Goal: Communication & Community: Participate in discussion

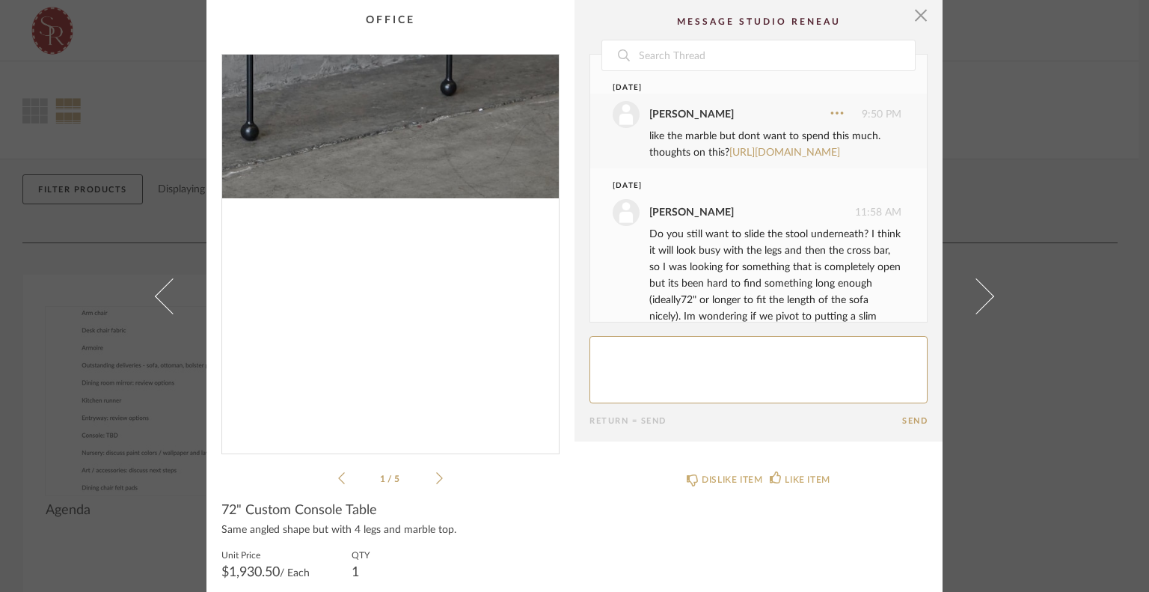
scroll to position [88, 0]
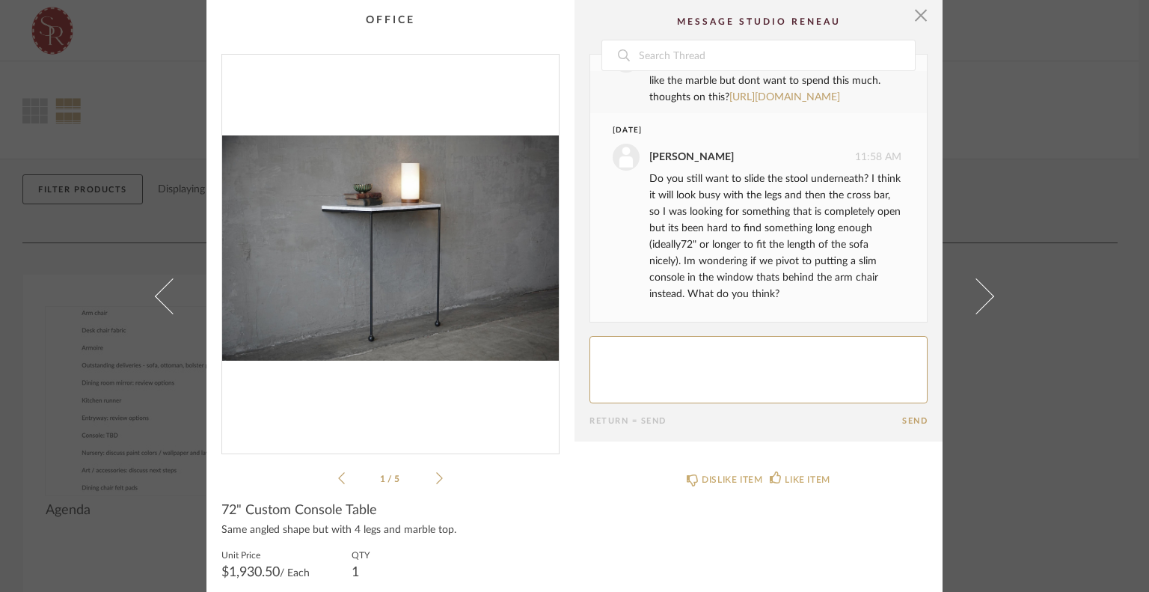
click at [812, 352] on textarea at bounding box center [759, 369] width 338 height 67
type textarea "I know I was kind of giving up on the stool lol though it would be a bonus if w…"
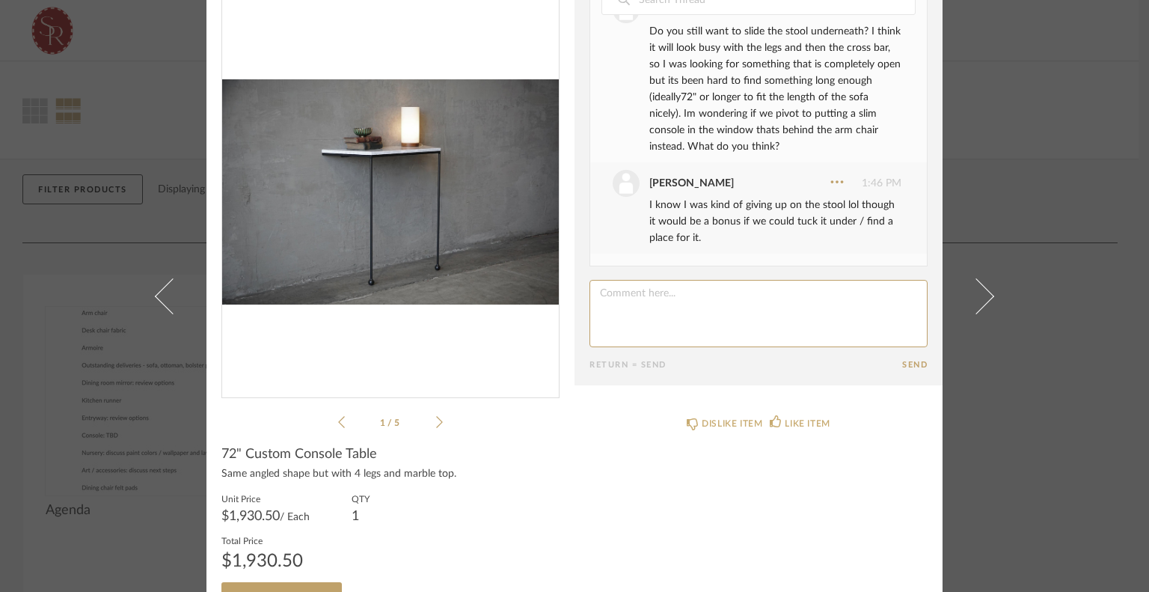
scroll to position [57, 0]
click at [726, 311] on textarea at bounding box center [759, 312] width 338 height 67
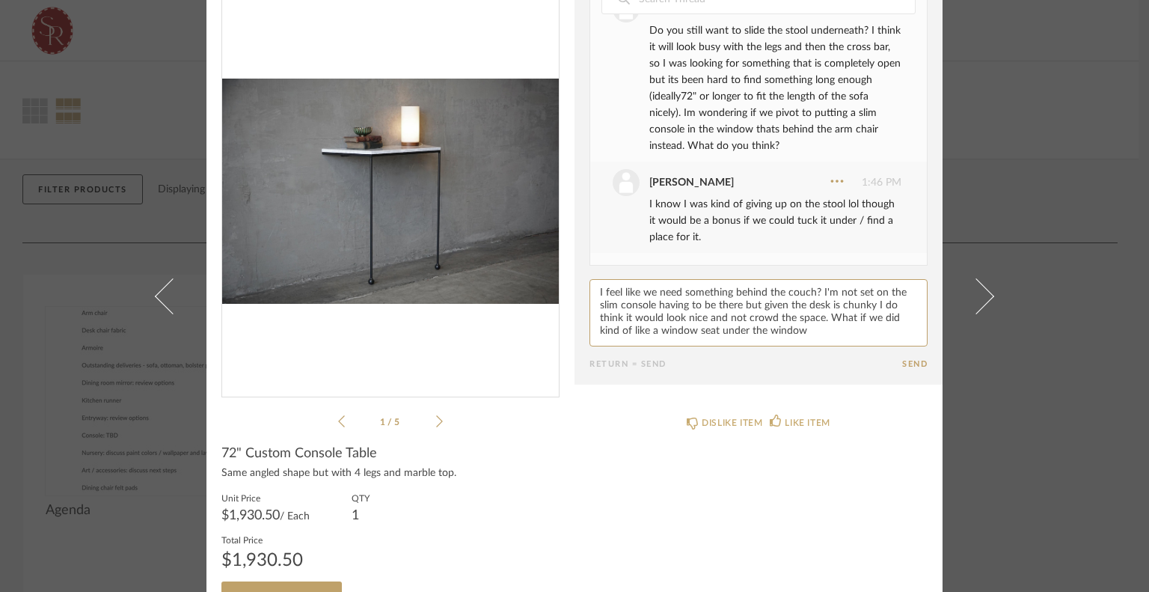
click at [668, 330] on textarea at bounding box center [759, 312] width 338 height 67
click at [846, 325] on textarea at bounding box center [759, 312] width 338 height 67
type textarea "I feel like we need something behind the couch? I'm not set on the slim console…"
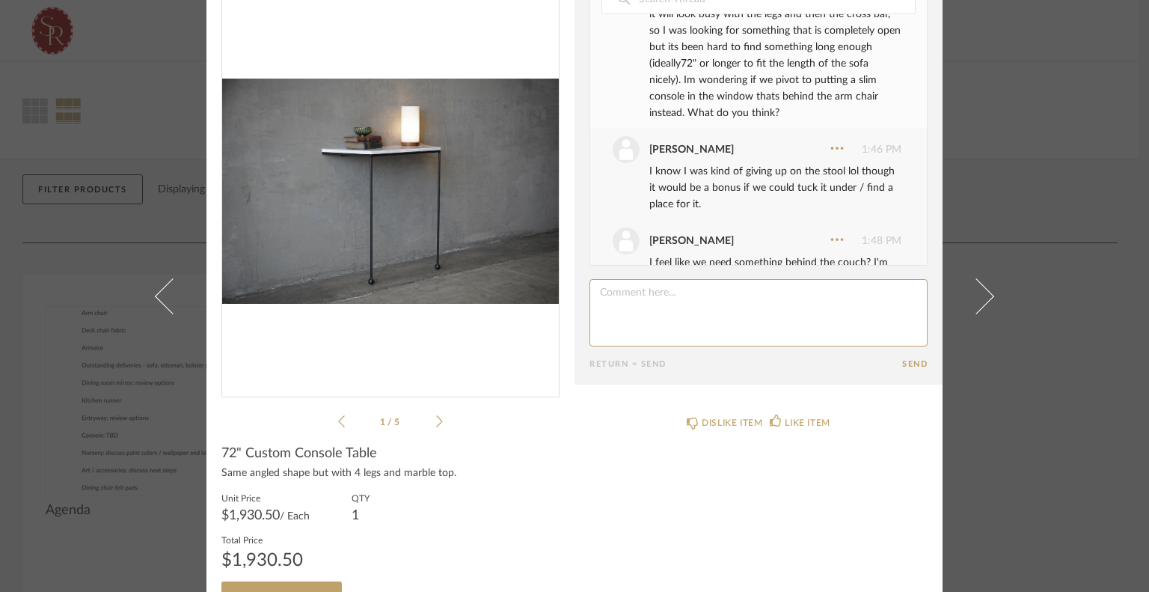
scroll to position [336, 0]
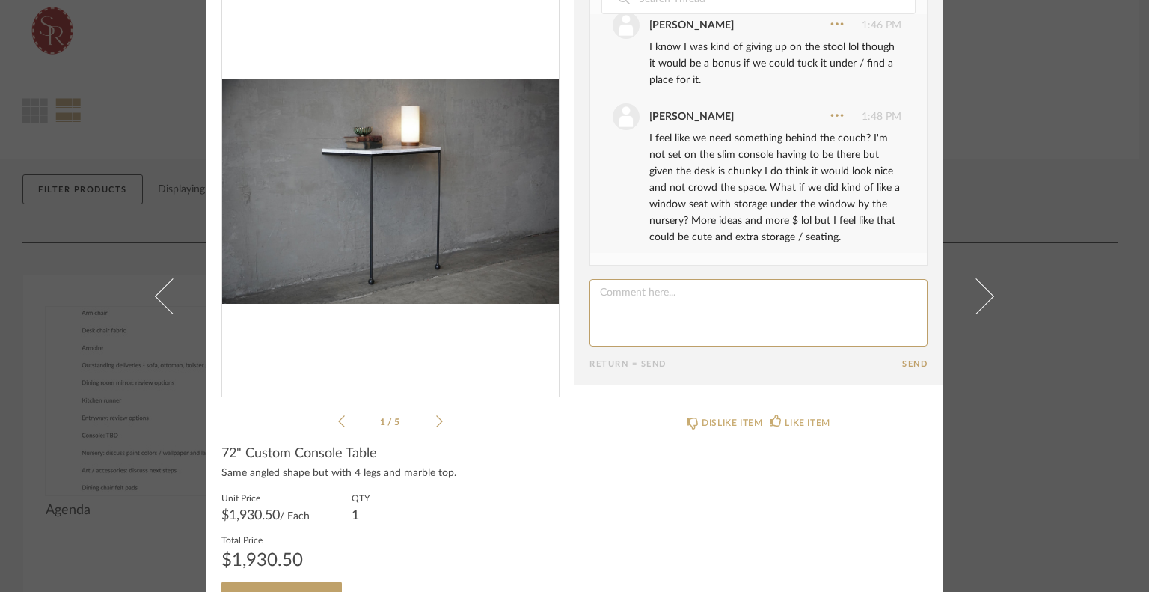
click at [745, 294] on textarea at bounding box center [759, 312] width 338 height 67
type textarea "We can talk through more options when I see you [DATE]"
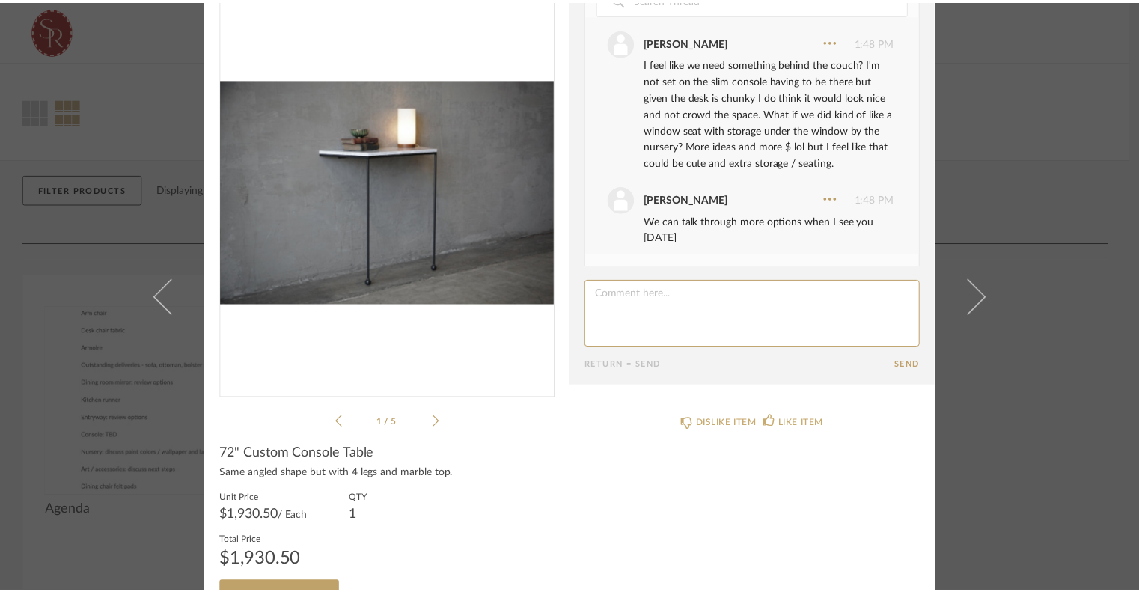
scroll to position [411, 0]
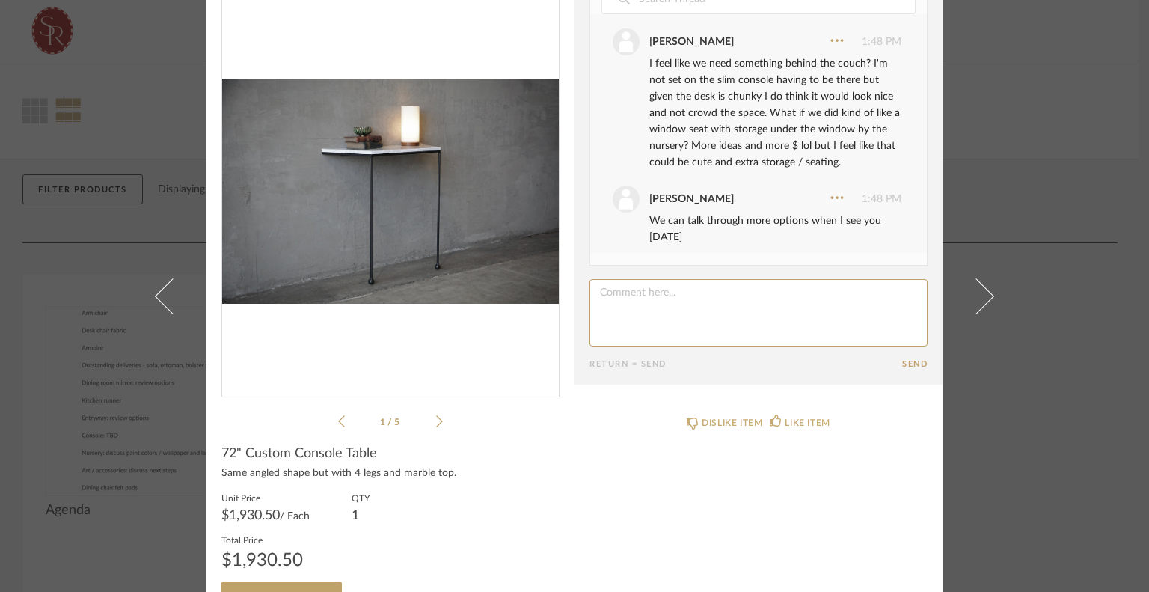
click at [1018, 157] on div "× 1 / 5 Date [DATE] [PERSON_NAME] 9:50 PM like the marble but dont want to spen…" at bounding box center [574, 296] width 1149 height 592
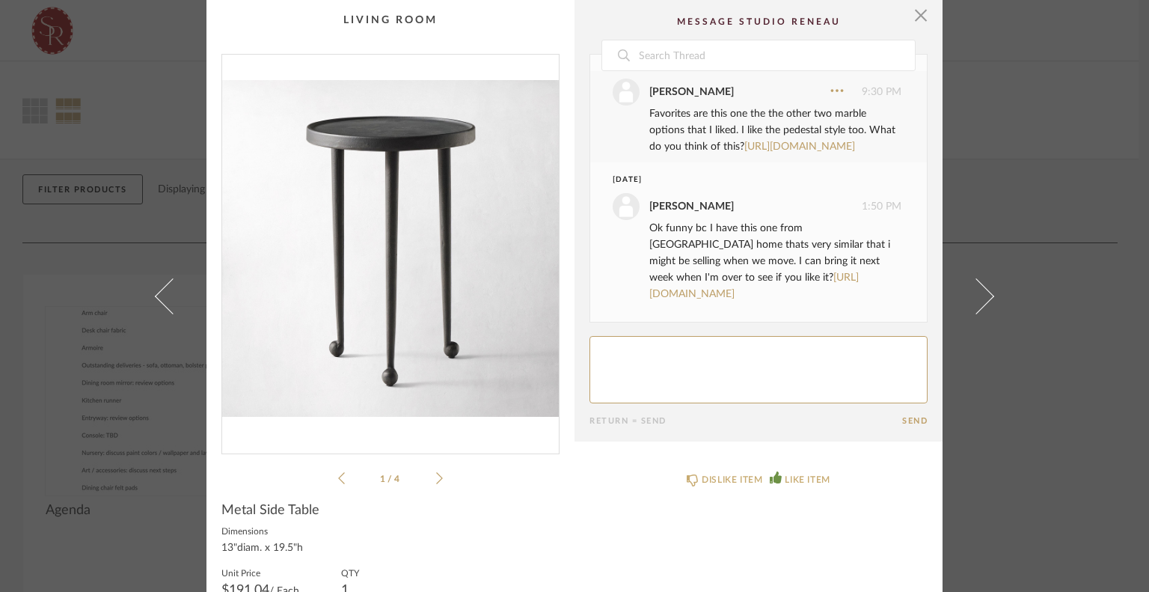
scroll to position [39, 0]
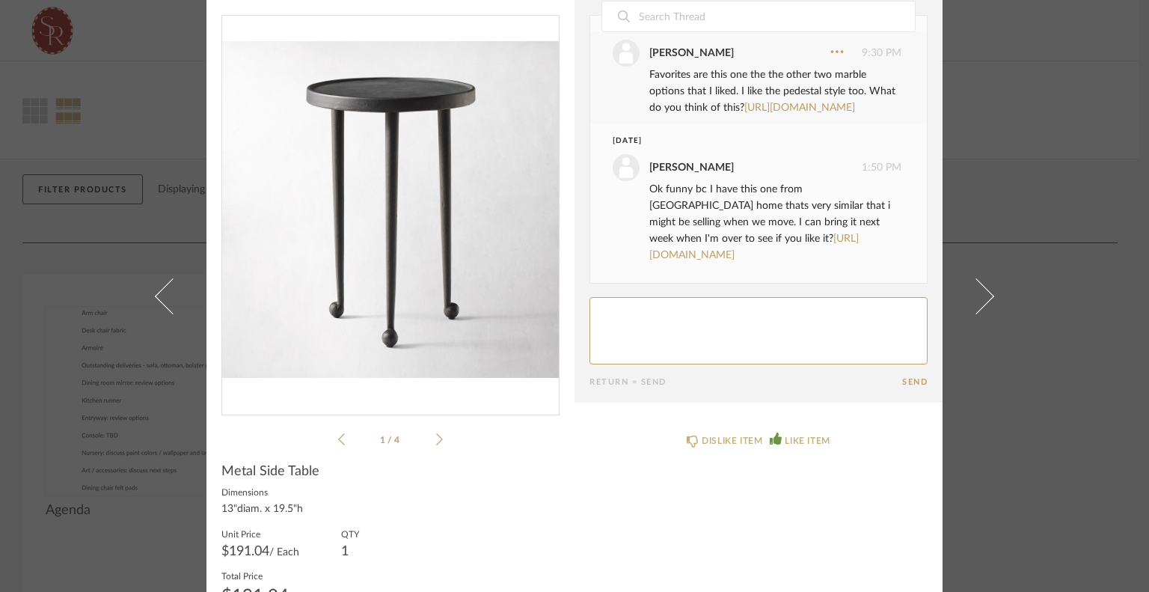
click at [757, 314] on textarea at bounding box center [759, 330] width 338 height 67
type textarea "D"
type textarea "I saw that one too! I would check it out and see how we like it! Does it feel s…"
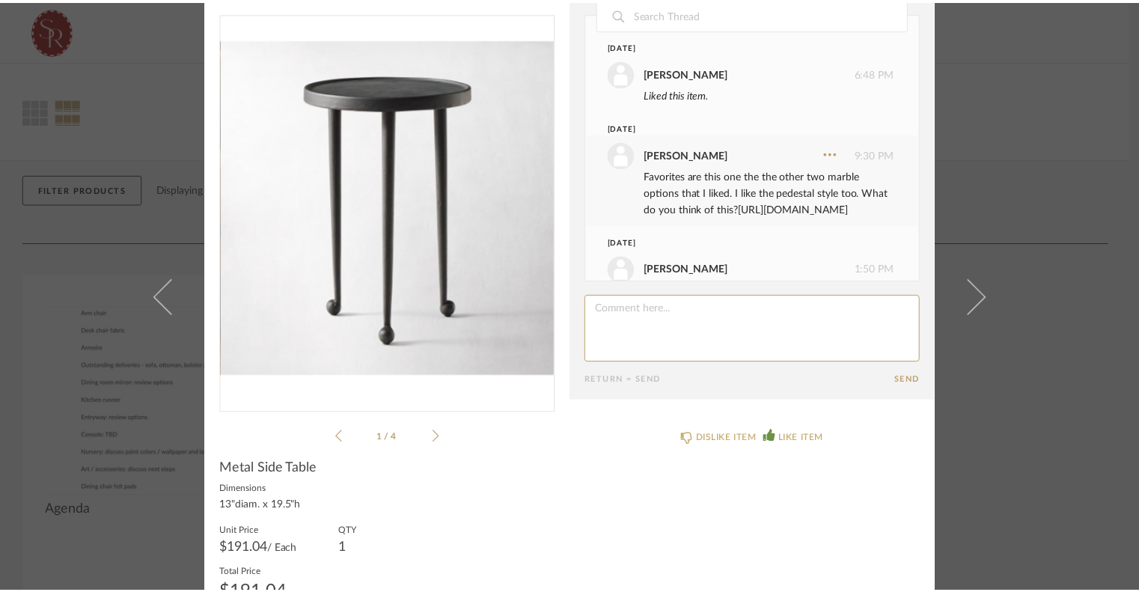
scroll to position [0, 0]
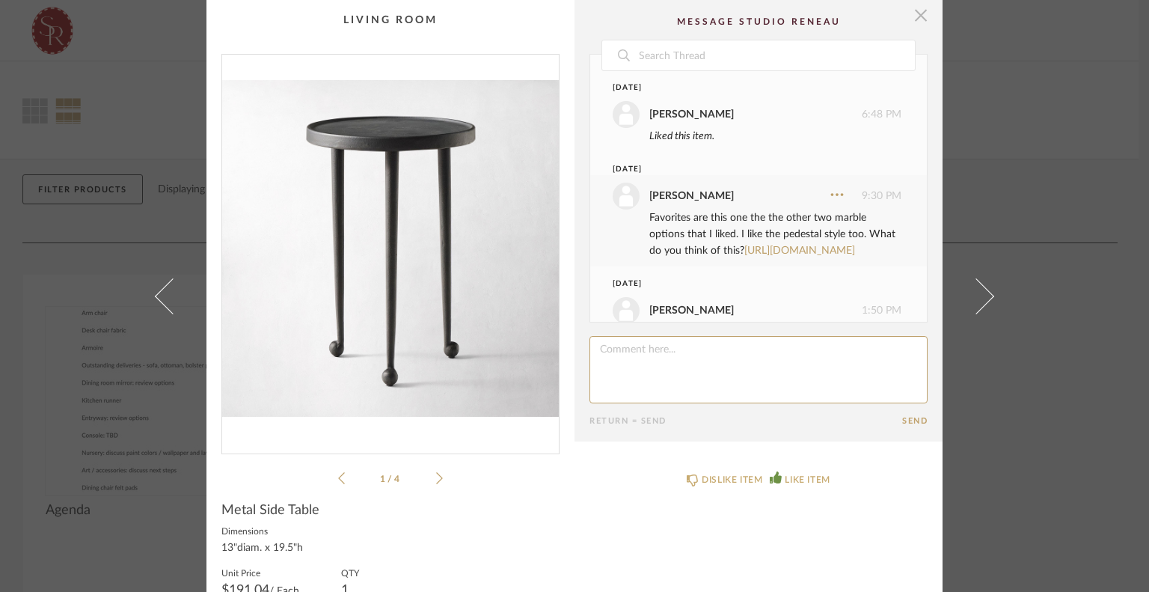
click at [922, 26] on span "button" at bounding box center [921, 15] width 30 height 30
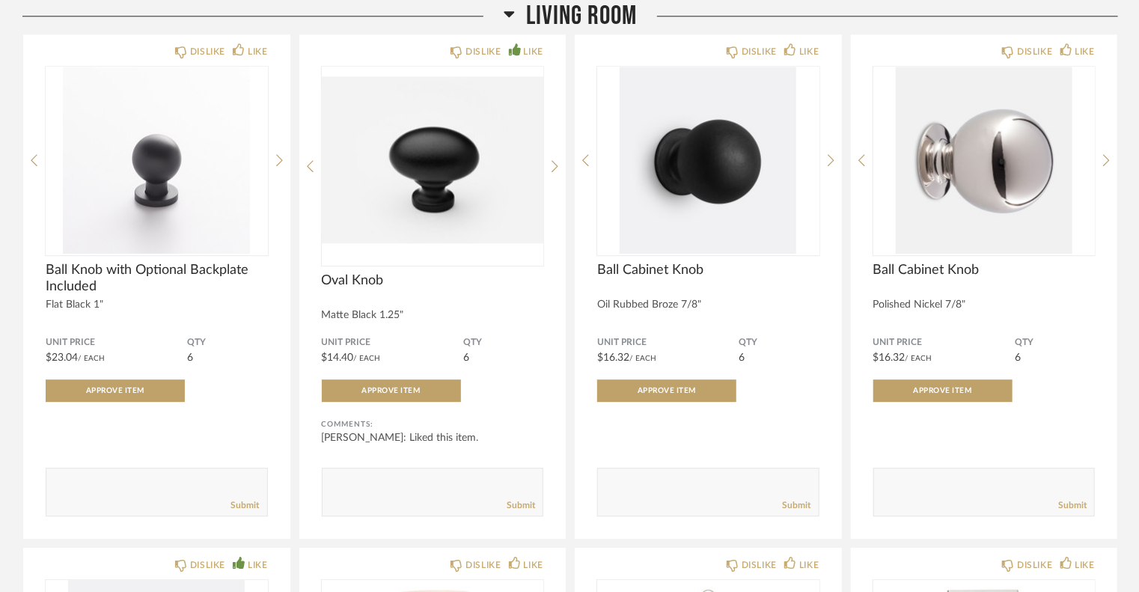
scroll to position [2073, 0]
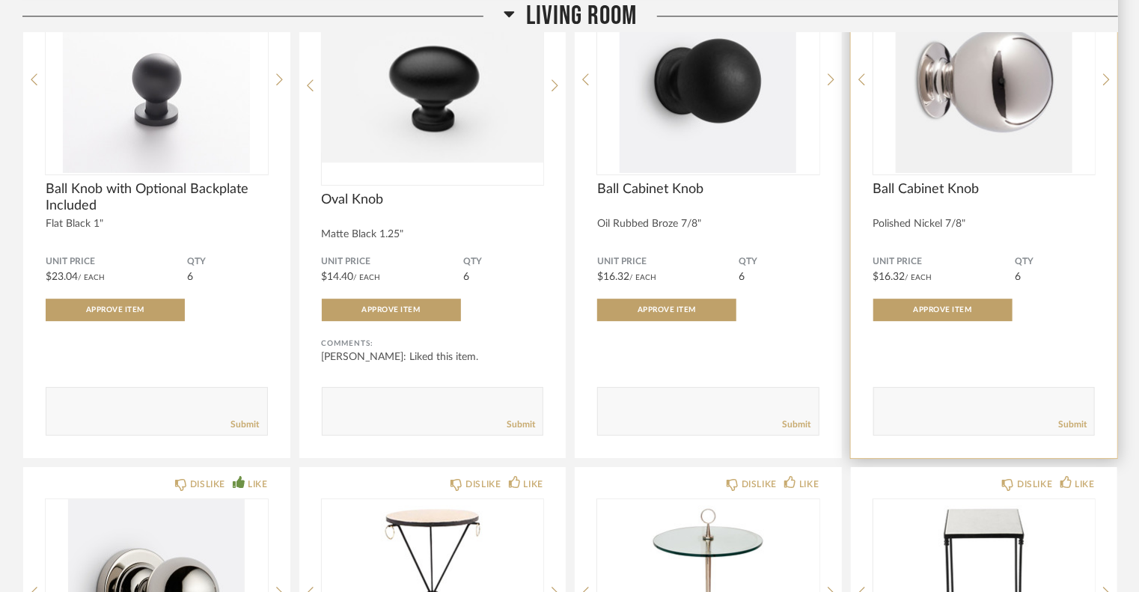
click at [901, 406] on textarea at bounding box center [984, 404] width 221 height 20
type textarea "I feel like I want to add in some chrome accents but am not sure if this is the…"
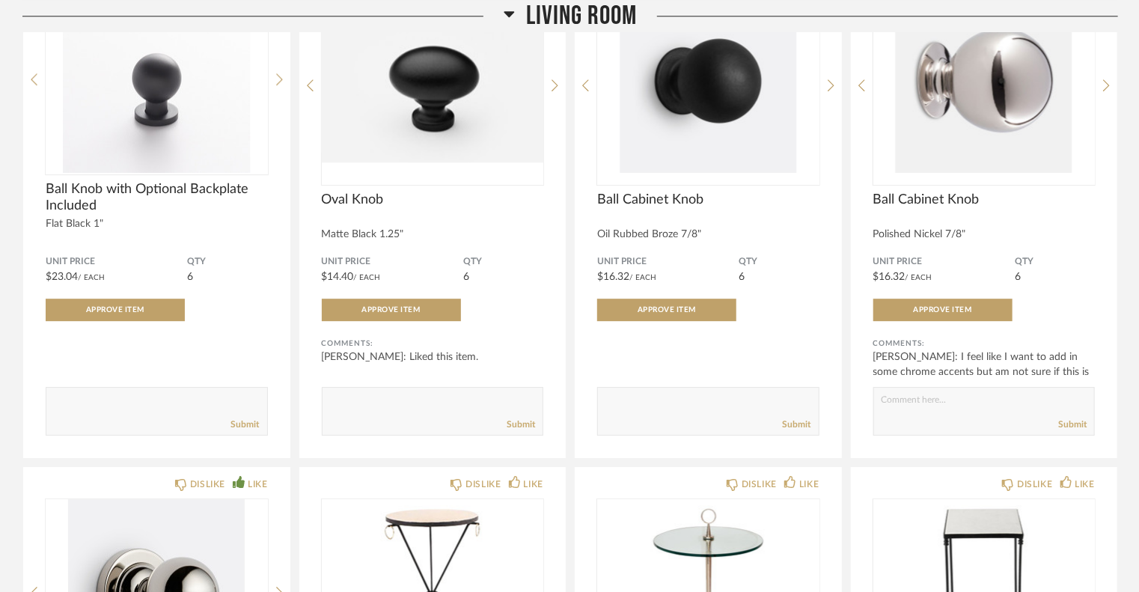
scroll to position [2079, 0]
